Goal: Navigation & Orientation: Go to known website

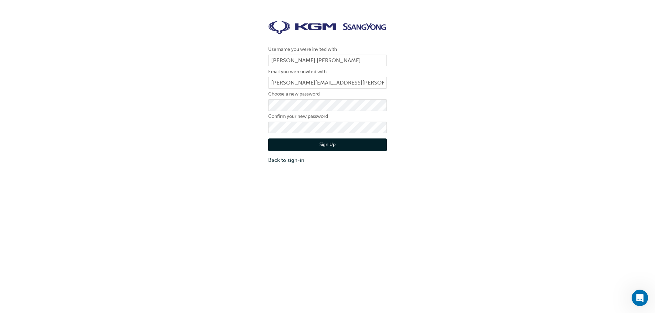
click at [333, 147] on button "Sign Up" at bounding box center [327, 145] width 119 height 13
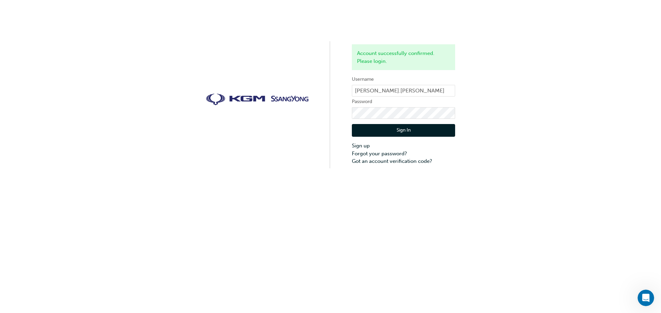
click at [406, 128] on button "Sign In" at bounding box center [403, 130] width 103 height 13
